Goal: Information Seeking & Learning: Learn about a topic

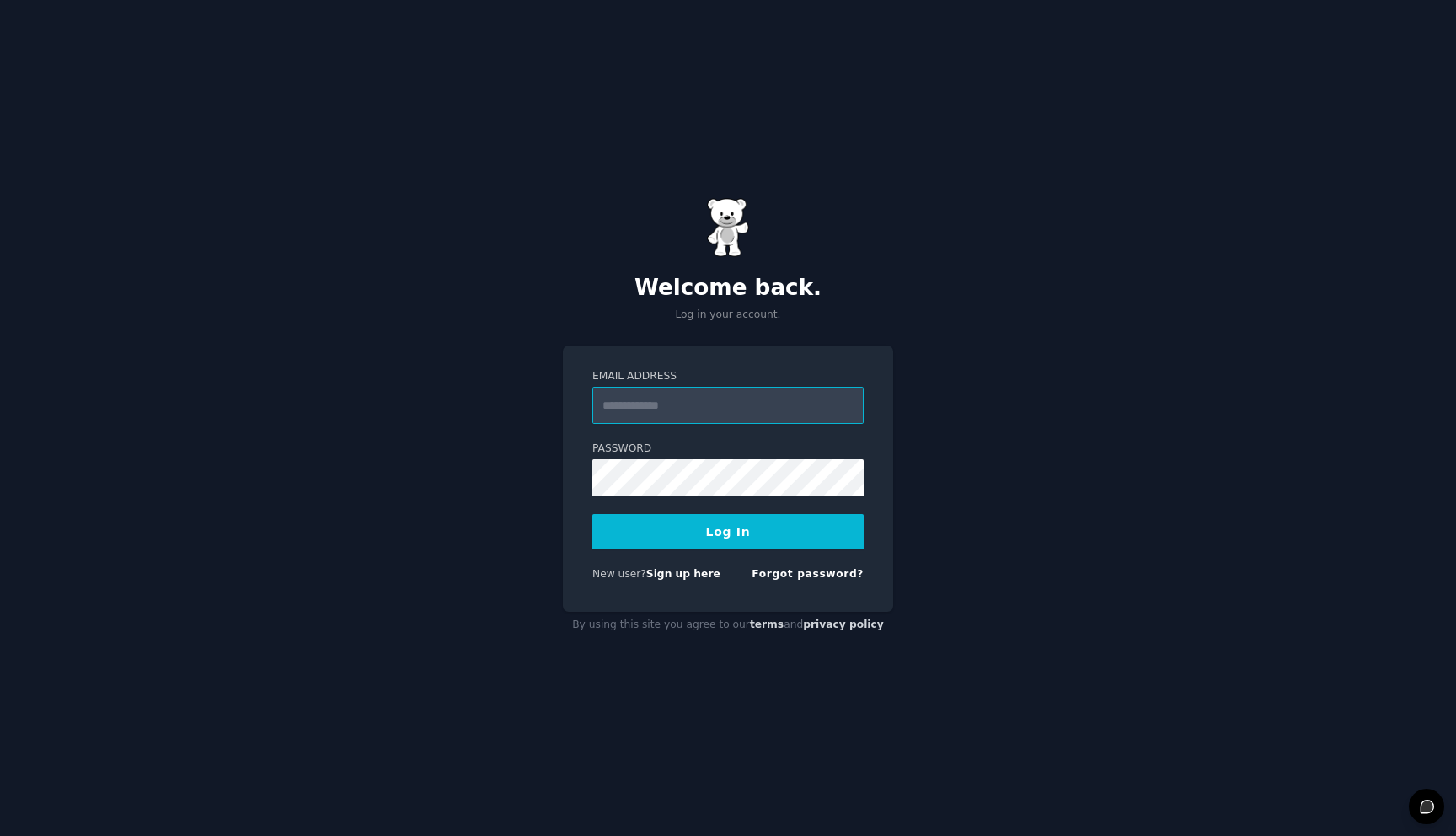
type input "**********"
click at [733, 517] on button "Log In" at bounding box center [728, 531] width 272 height 35
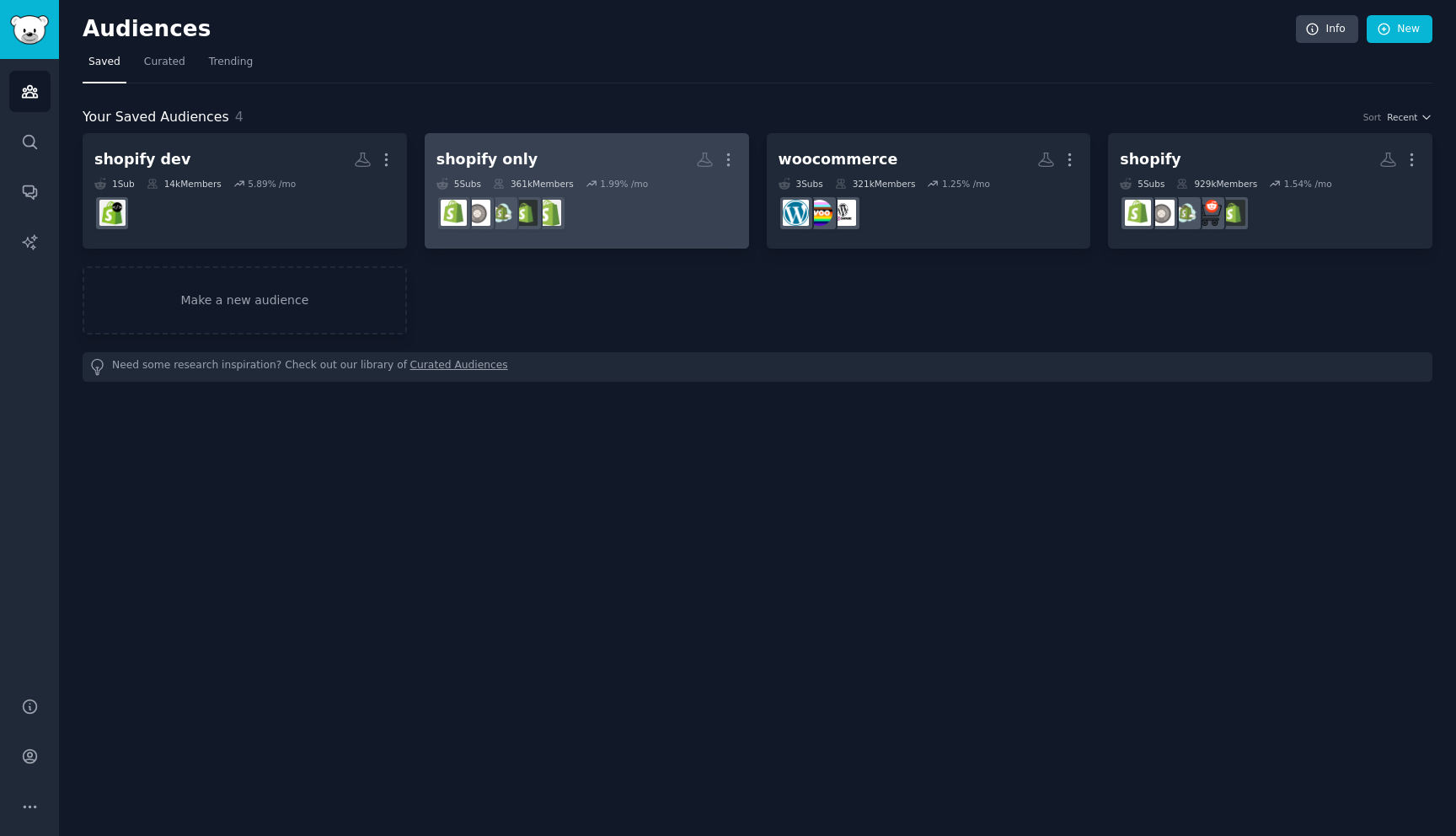
click at [590, 163] on h2 "shopify only More" at bounding box center [586, 159] width 301 height 30
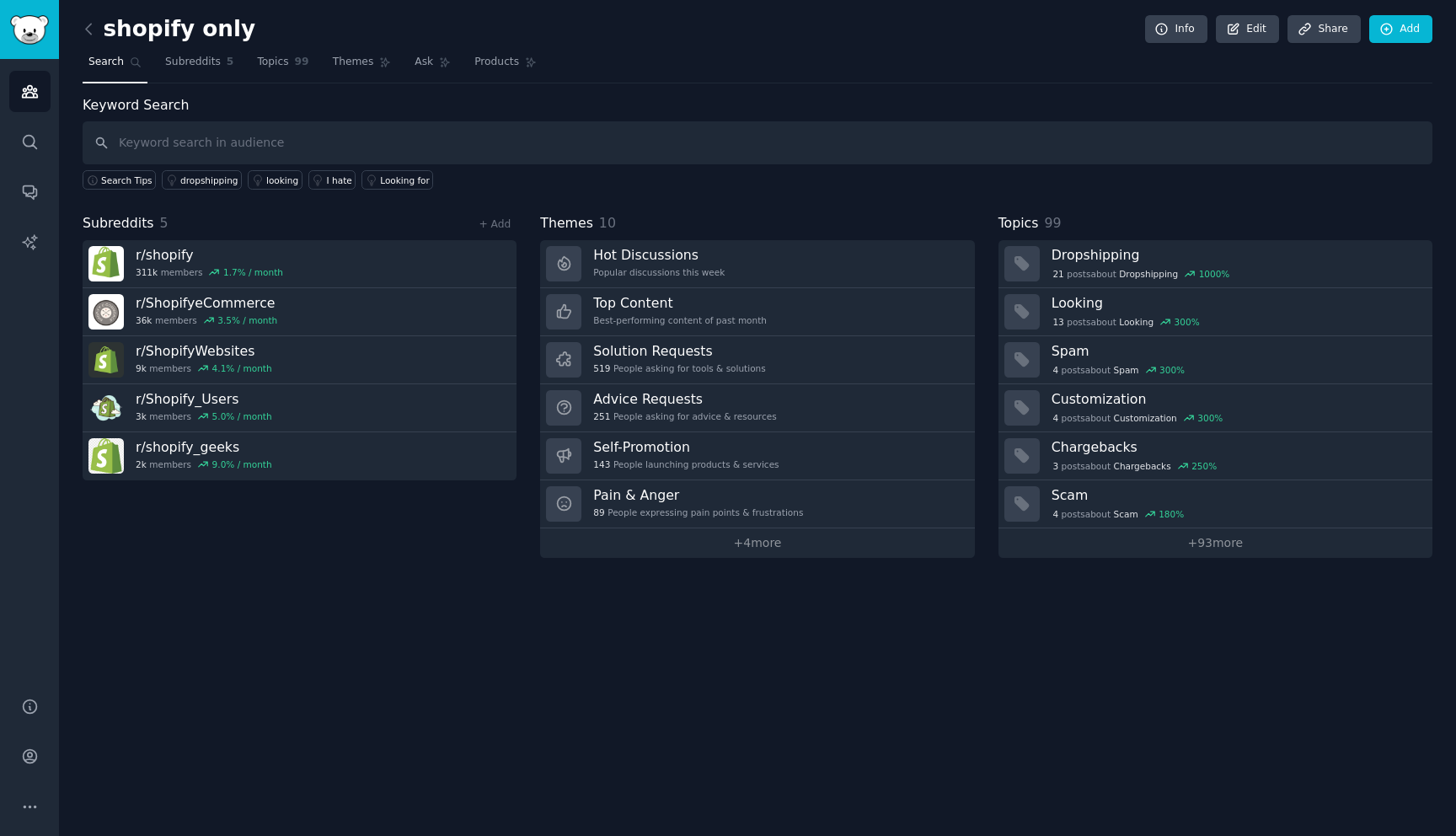
click at [481, 148] on input "text" at bounding box center [758, 143] width 1350 height 43
type input "lovable"
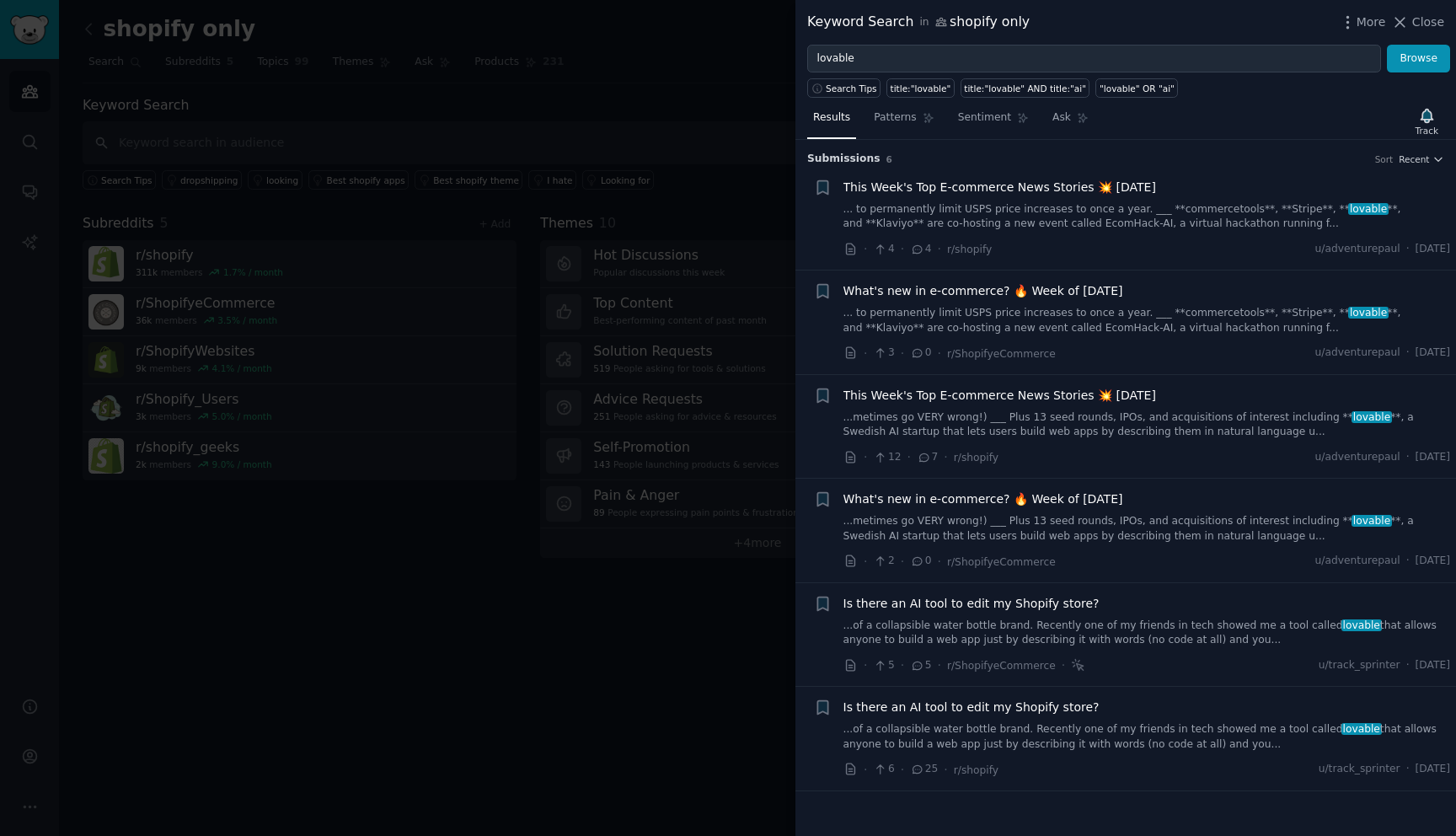
click at [1033, 613] on div "Is there an AI tool to edit my Shopify store? ...of a collapsible water bottle …" at bounding box center [1147, 621] width 607 height 53
click at [1038, 601] on span "Is there an AI tool to edit my Shopify store?" at bounding box center [972, 603] width 256 height 18
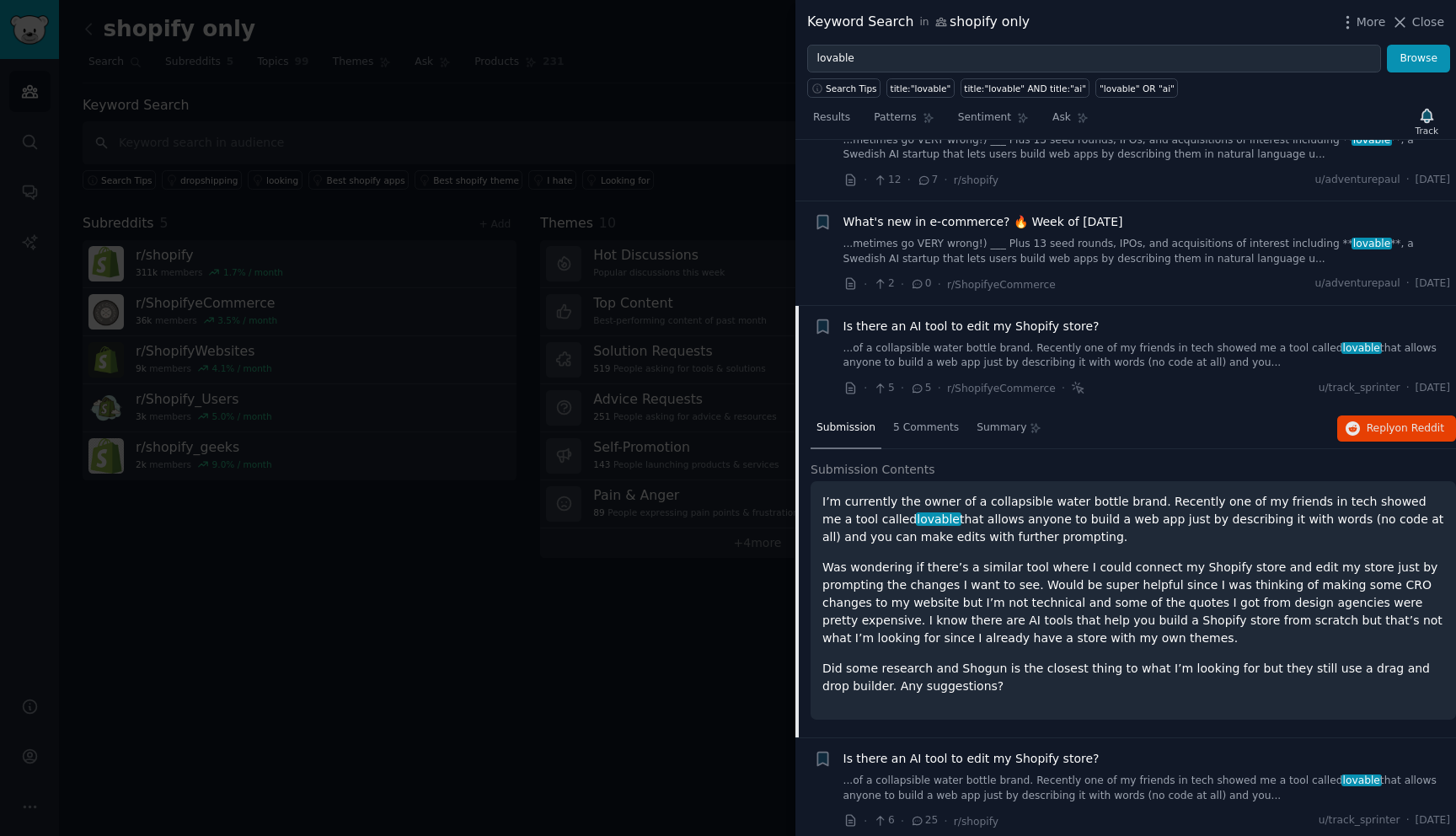
scroll to position [283, 0]
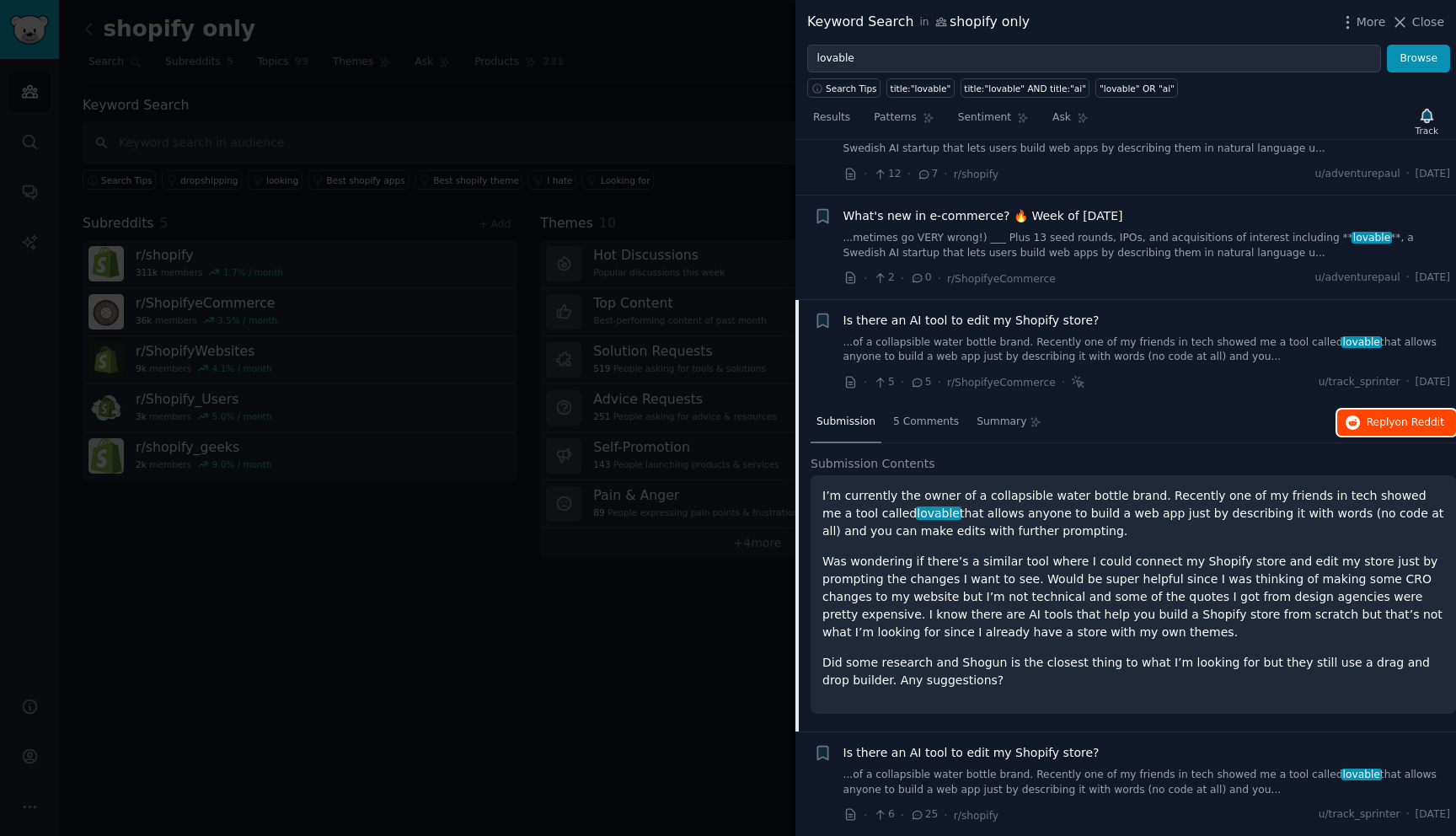
click at [1398, 430] on button "Reply on Reddit" at bounding box center [1396, 423] width 119 height 27
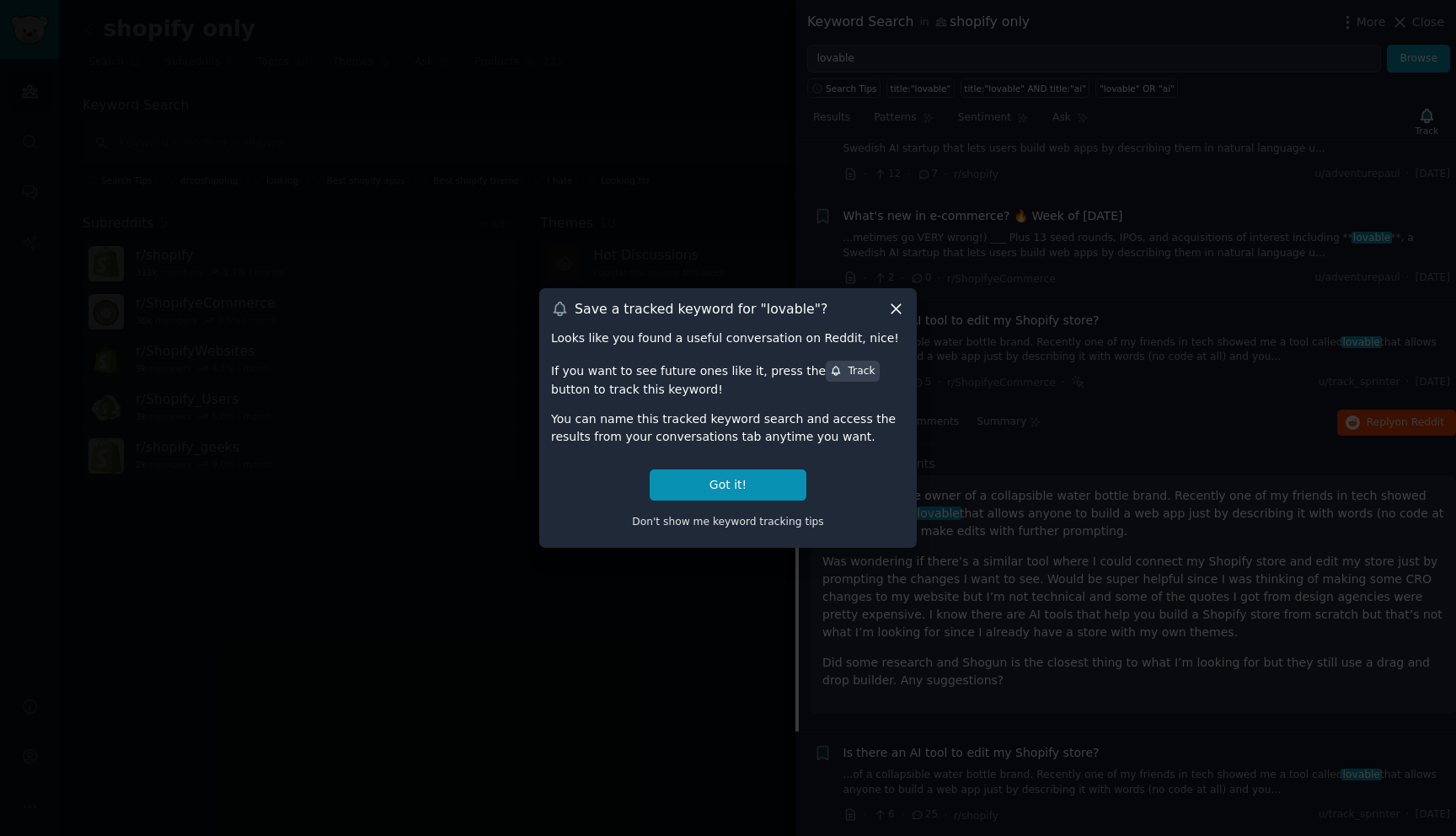
click at [889, 314] on icon at bounding box center [896, 309] width 18 height 18
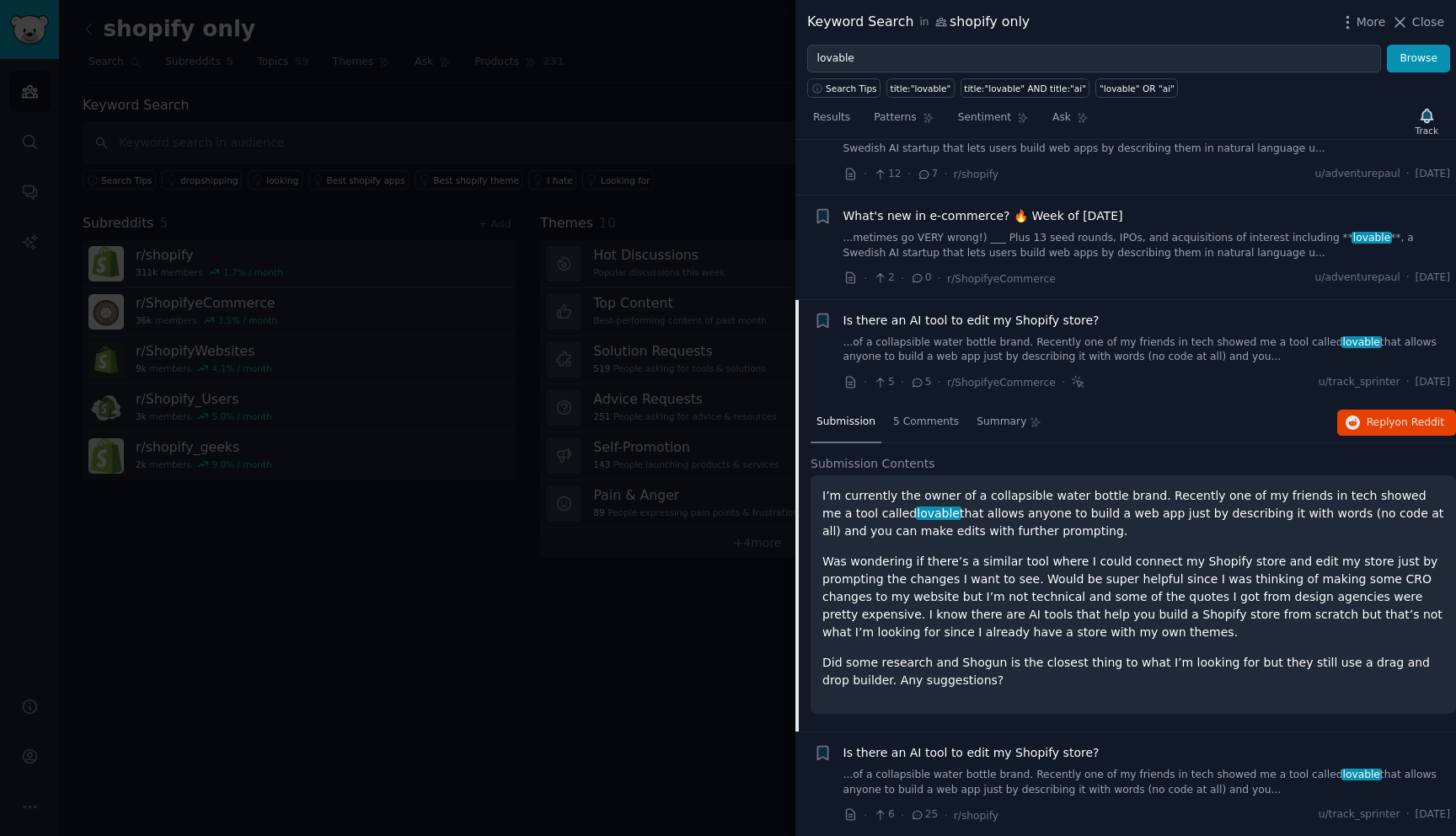
click at [484, 111] on div at bounding box center [728, 418] width 1456 height 836
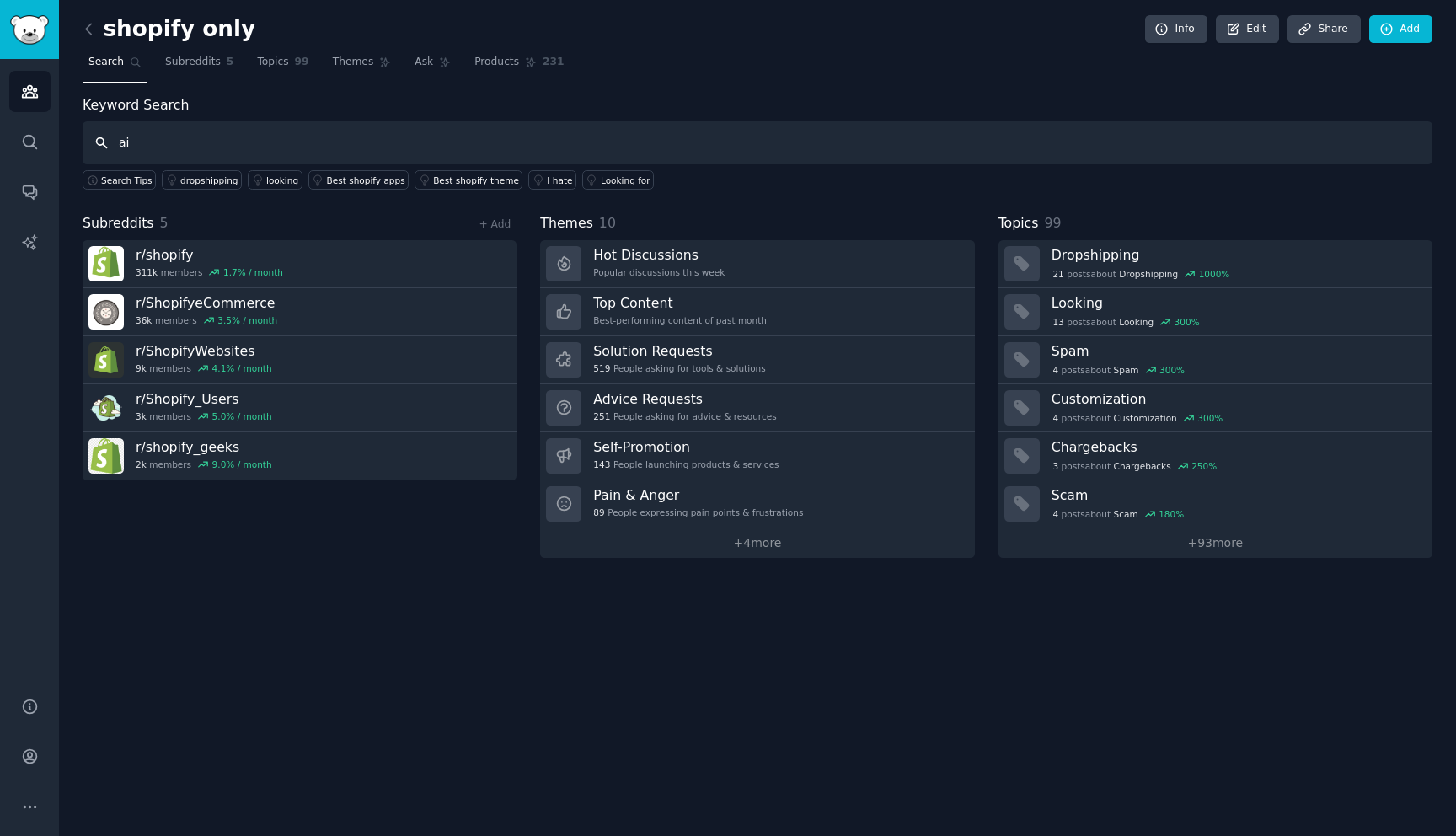
type input "a"
type input "vibe coding for shopify"
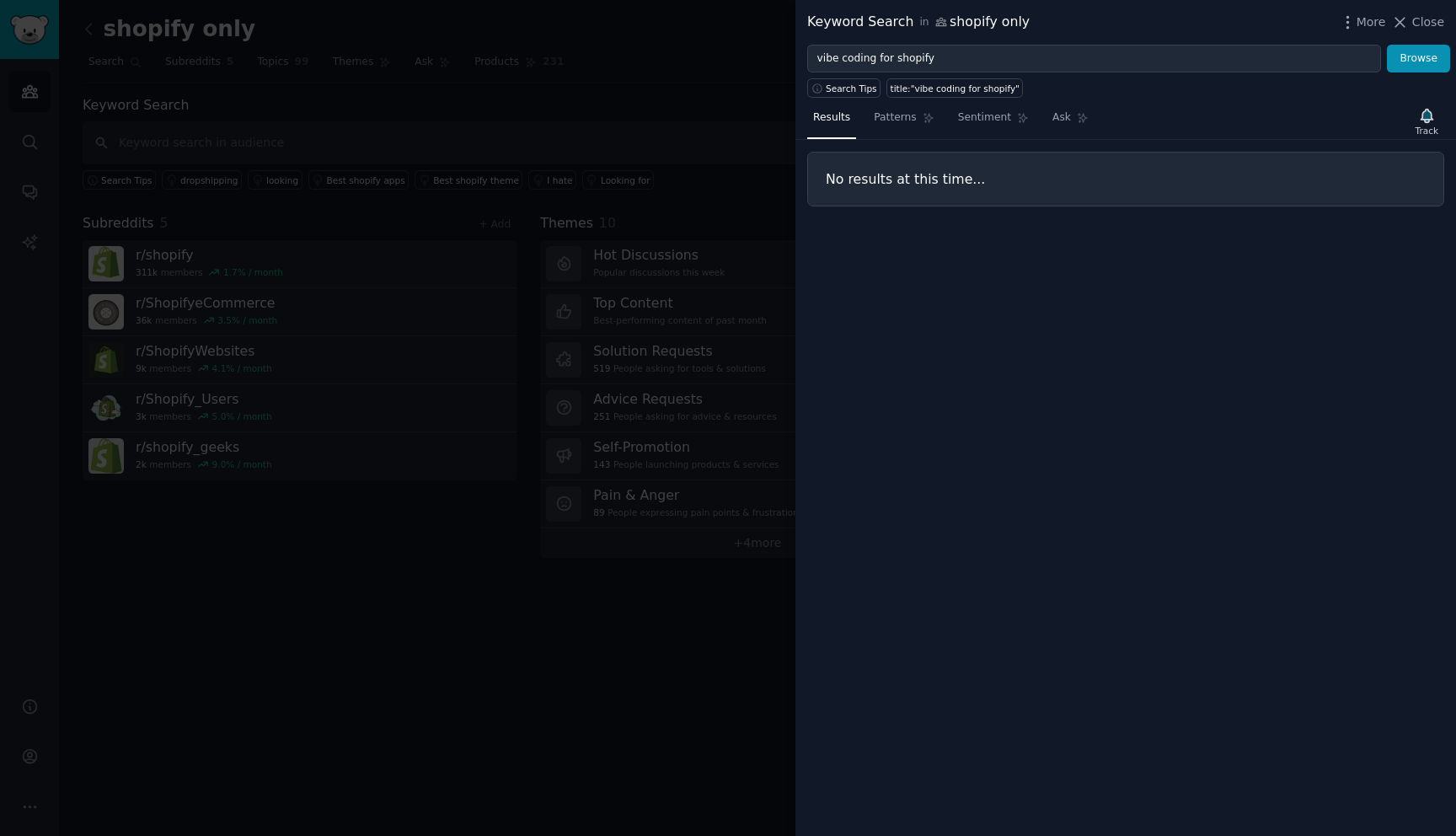
click at [710, 190] on div at bounding box center [728, 418] width 1456 height 836
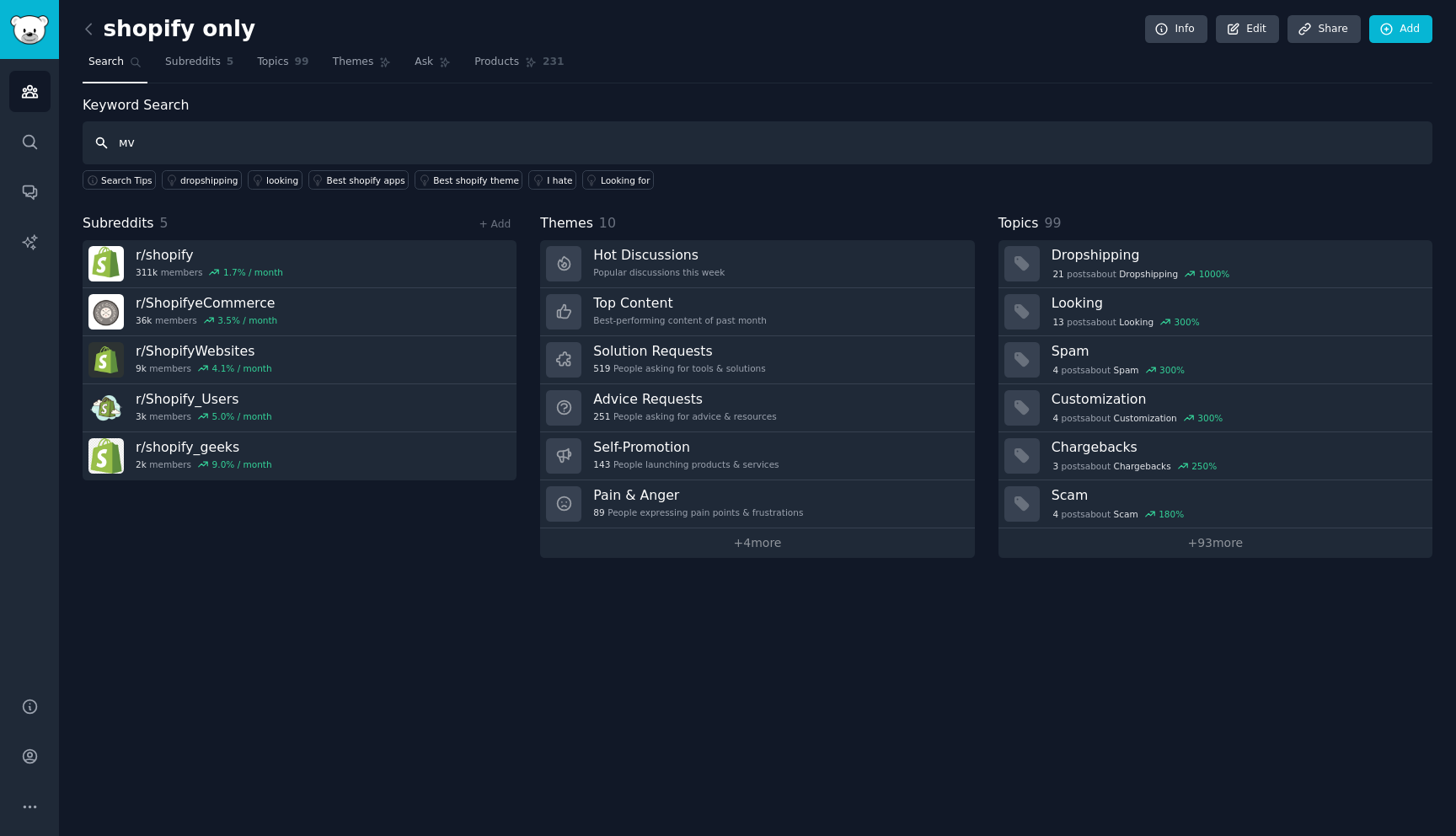
type input "м"
type input "vibe coding"
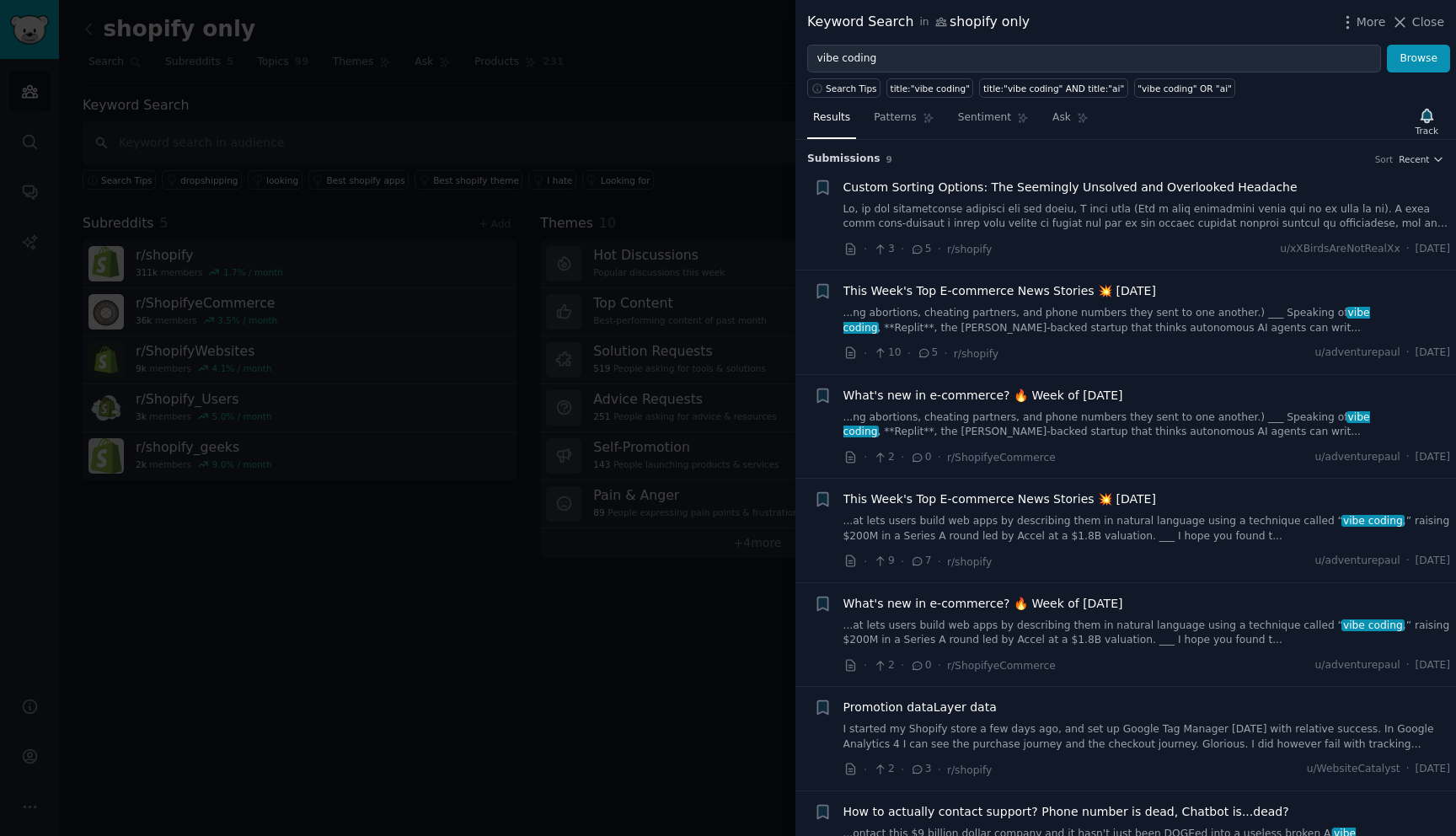
click at [1133, 208] on link at bounding box center [1147, 217] width 607 height 30
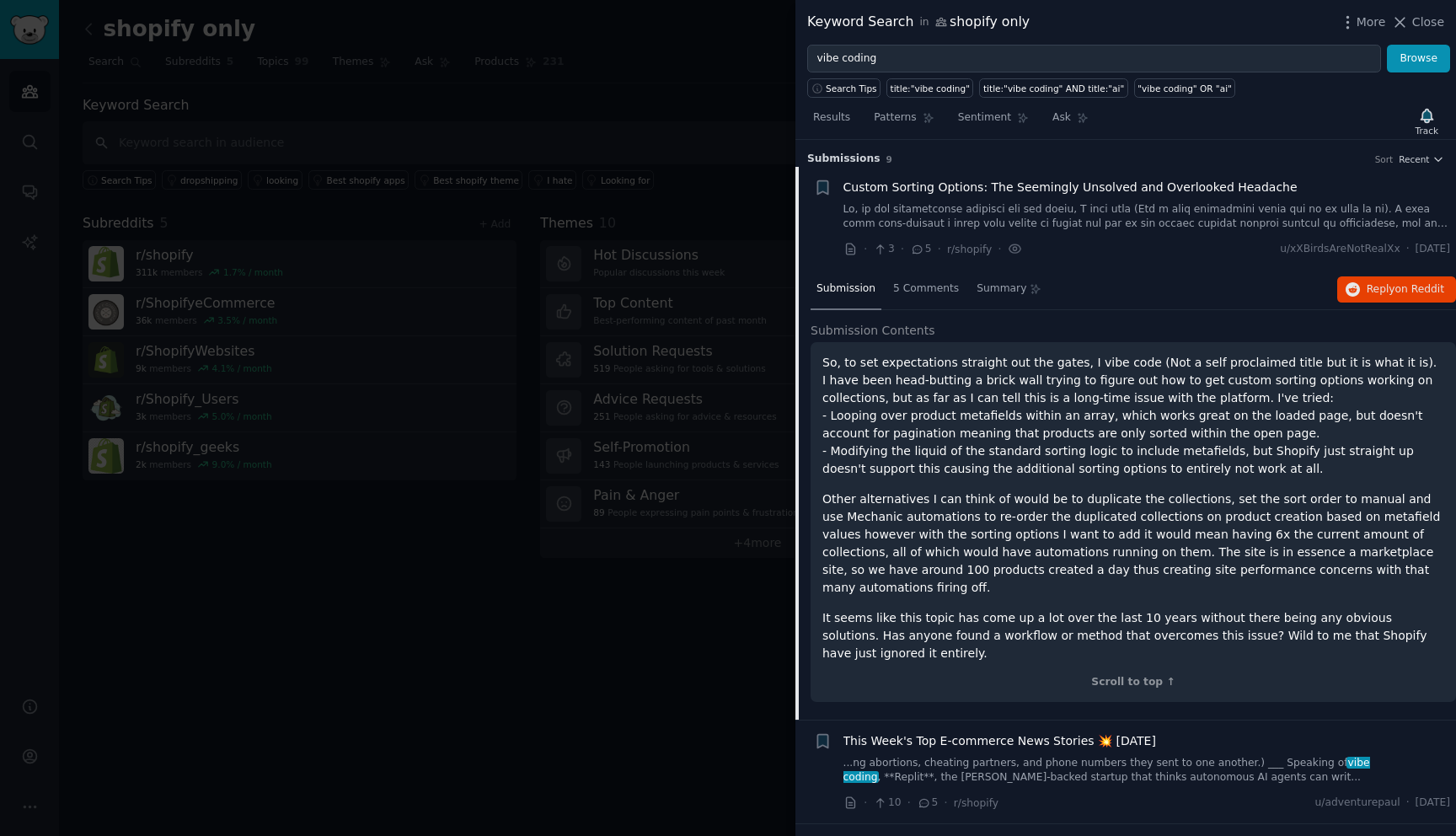
scroll to position [26, 0]
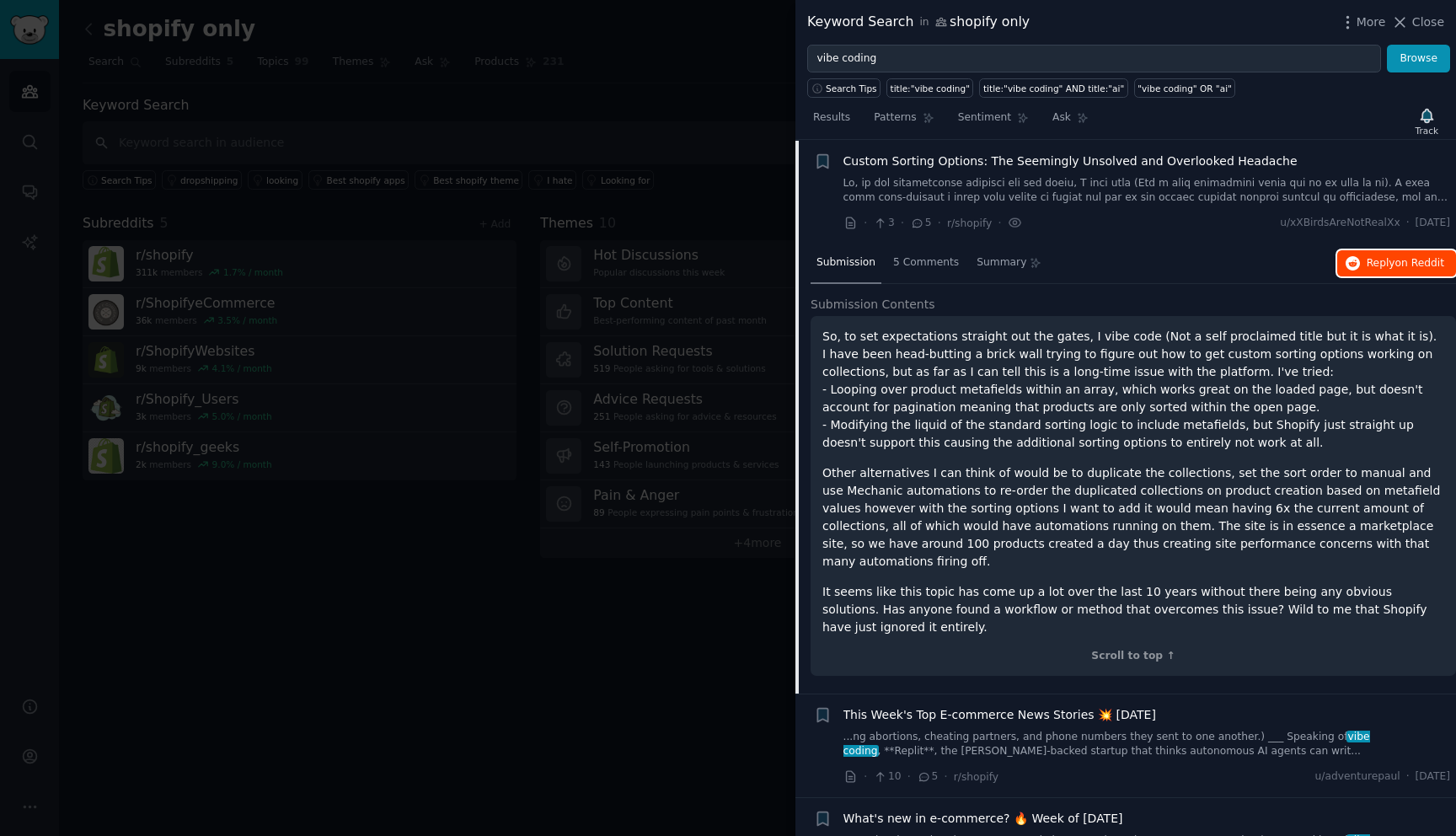
click at [1395, 267] on span "on Reddit" at bounding box center [1420, 263] width 49 height 12
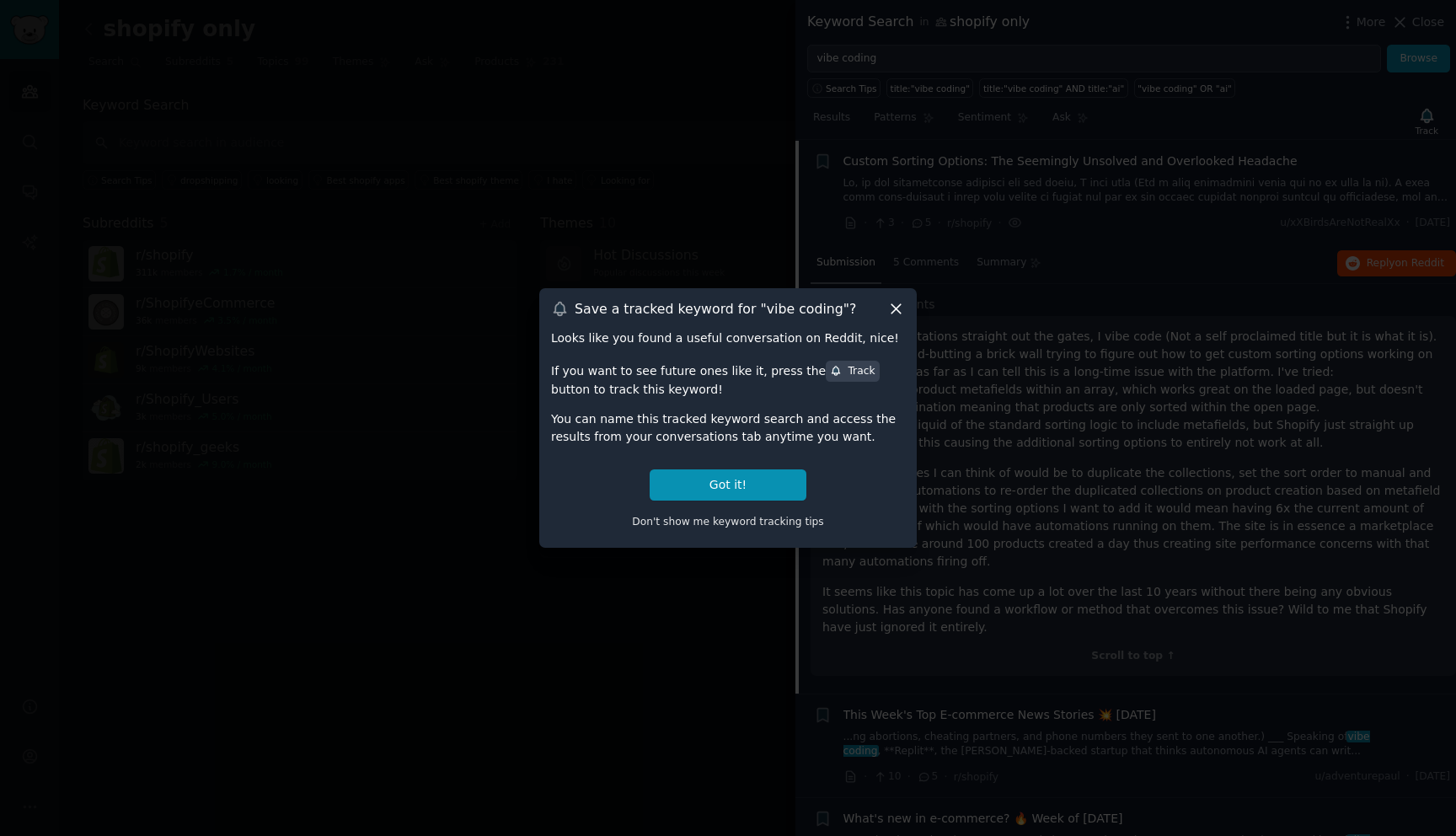
click at [892, 313] on icon at bounding box center [896, 310] width 9 height 9
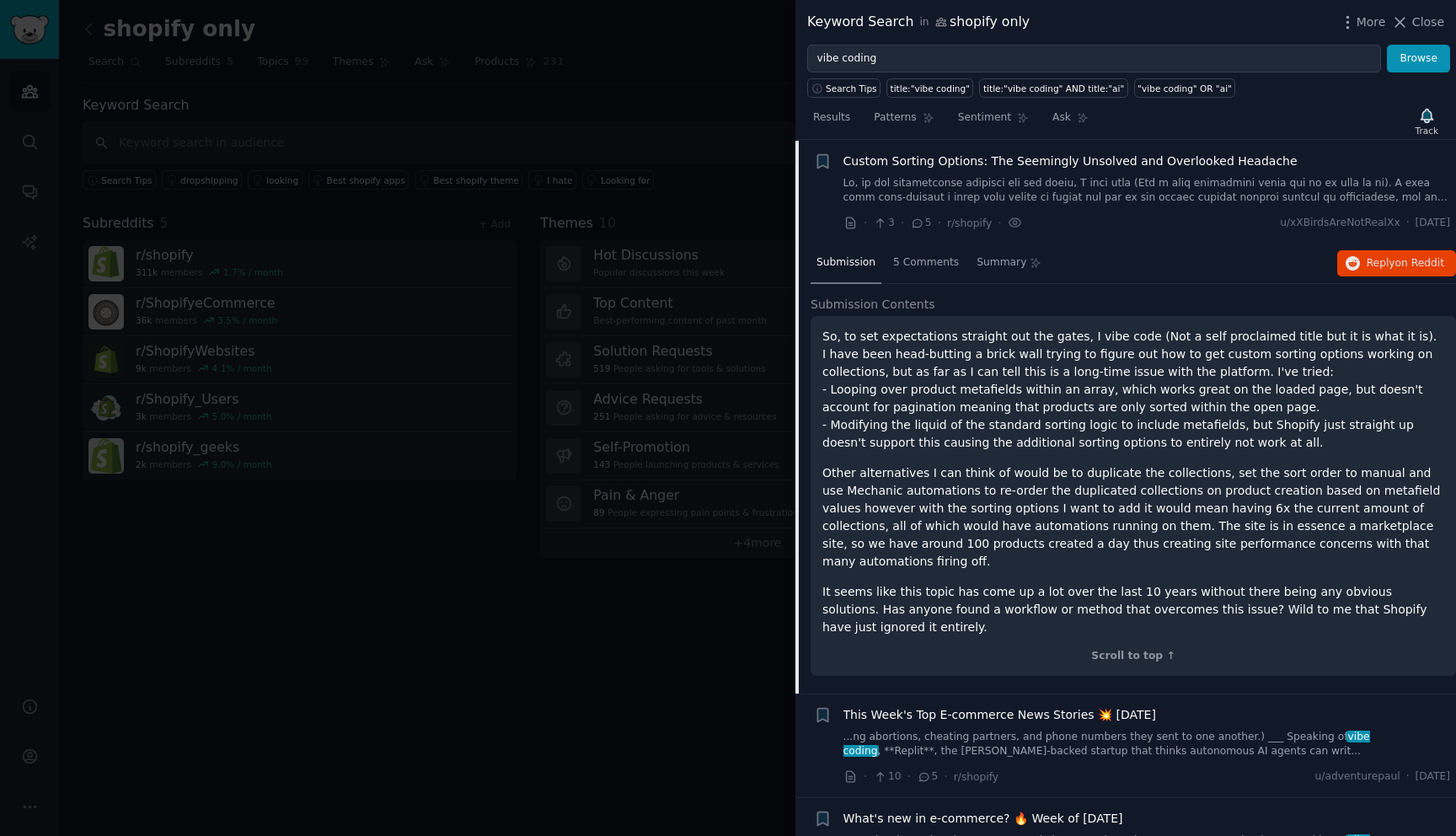
click at [1208, 192] on link at bounding box center [1147, 191] width 607 height 30
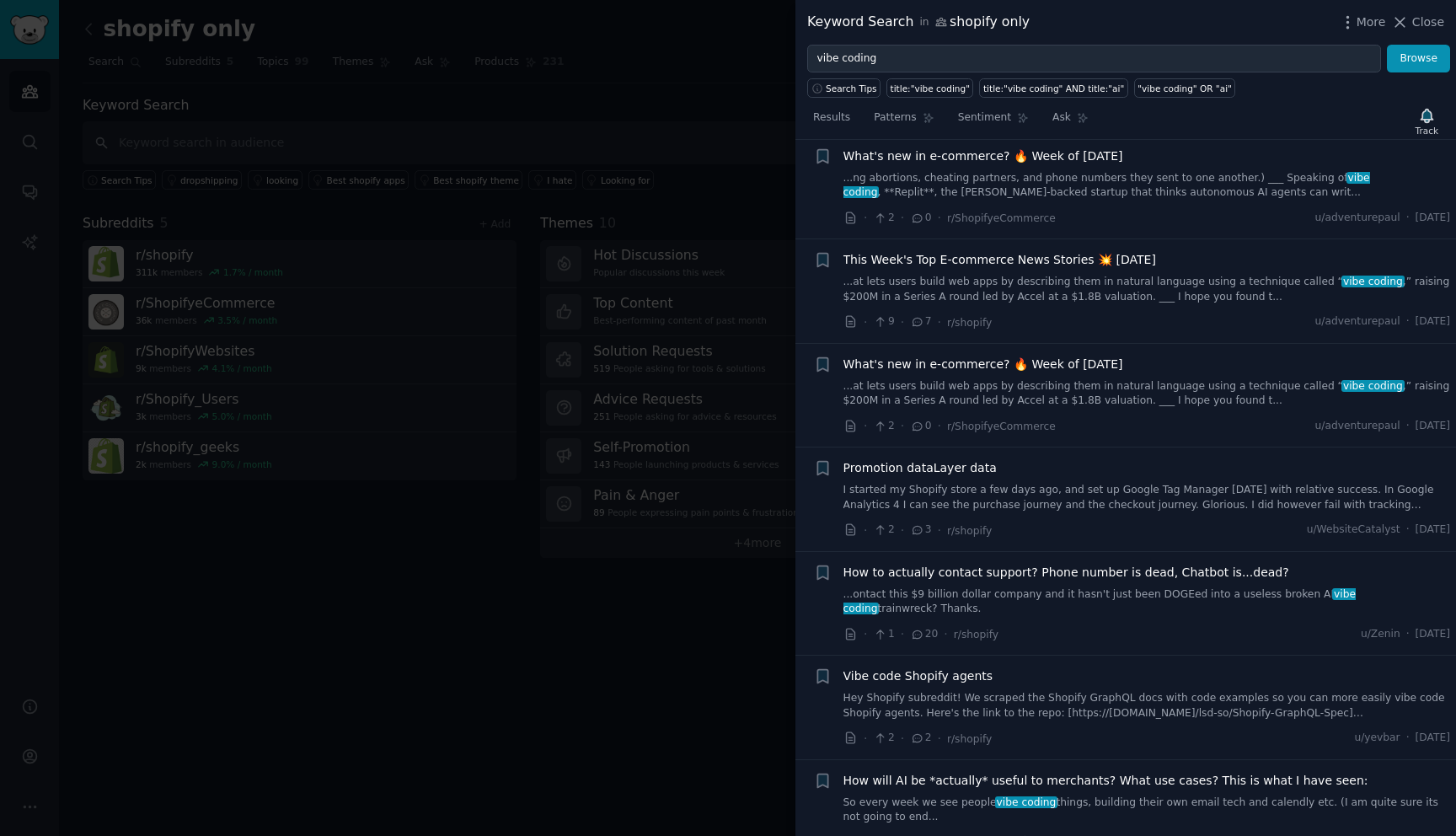
scroll to position [267, 0]
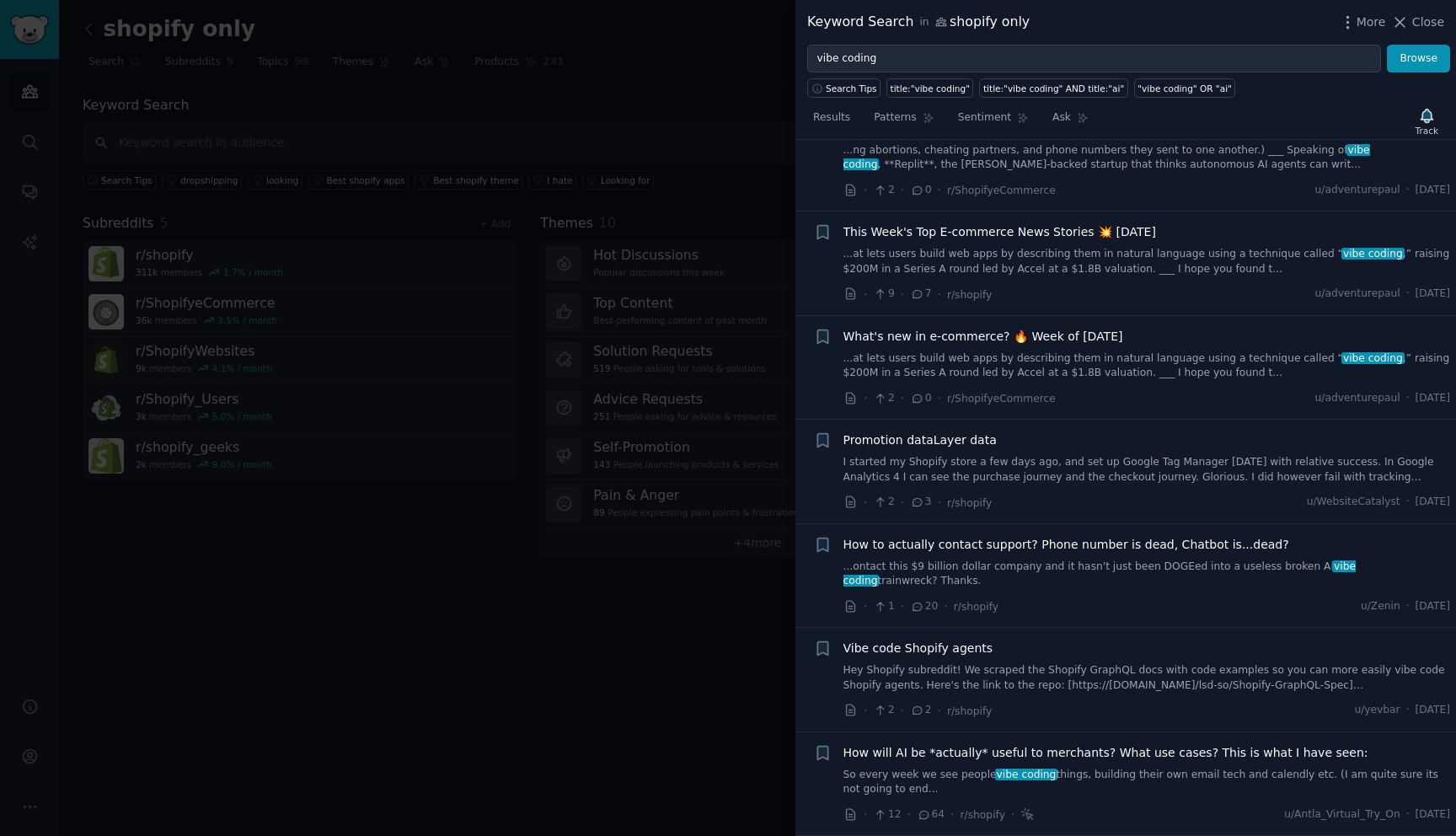
click at [1168, 761] on span "How will AI be *actually* useful to merchants? What use cases? This is what I h…" at bounding box center [1106, 752] width 525 height 18
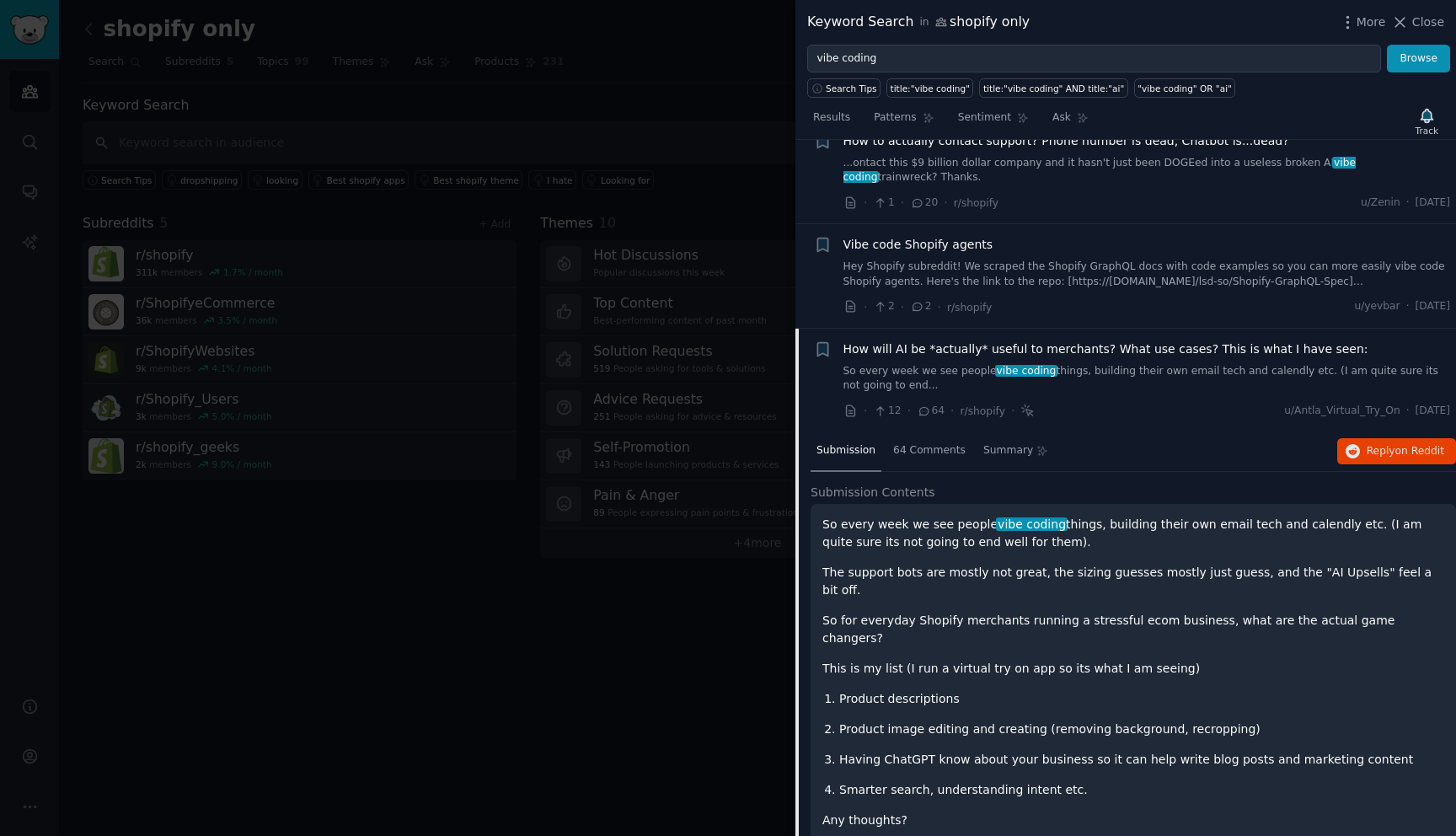
scroll to position [671, 0]
click at [1395, 446] on span "on Reddit" at bounding box center [1420, 450] width 49 height 12
